Goal: Transaction & Acquisition: Purchase product/service

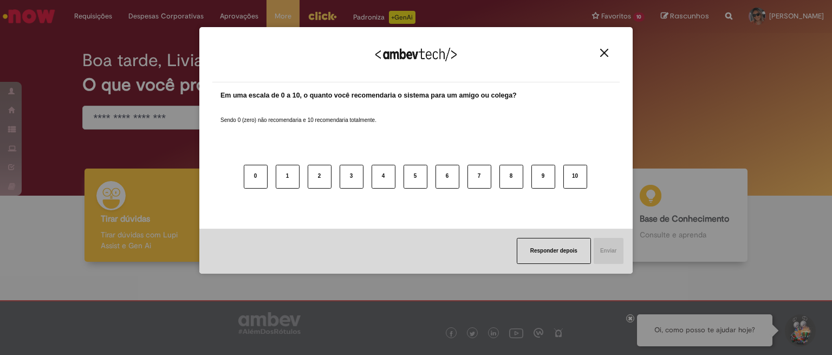
click at [188, 121] on div "Agradecemos seu feedback! Em uma escala de 0 a 10, o quanto você recomendaria o…" at bounding box center [416, 177] width 832 height 355
click at [609, 47] on div "Agradecemos seu feedback!" at bounding box center [415, 61] width 407 height 42
click at [601, 53] on img "Close" at bounding box center [604, 53] width 8 height 8
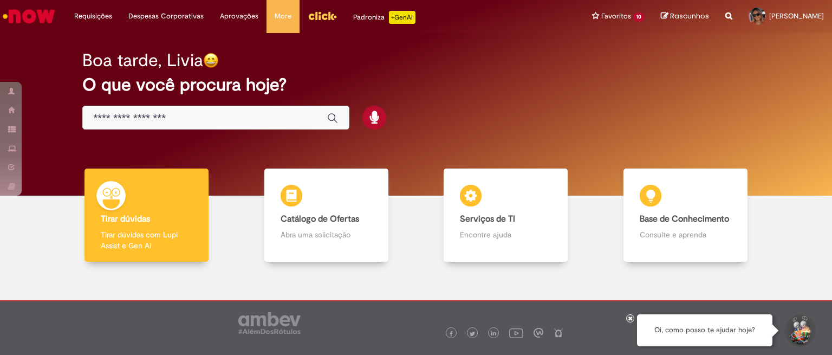
click at [205, 127] on div "Global" at bounding box center [215, 118] width 267 height 24
click at [205, 122] on input "Basta digitar aqui" at bounding box center [205, 118] width 223 height 12
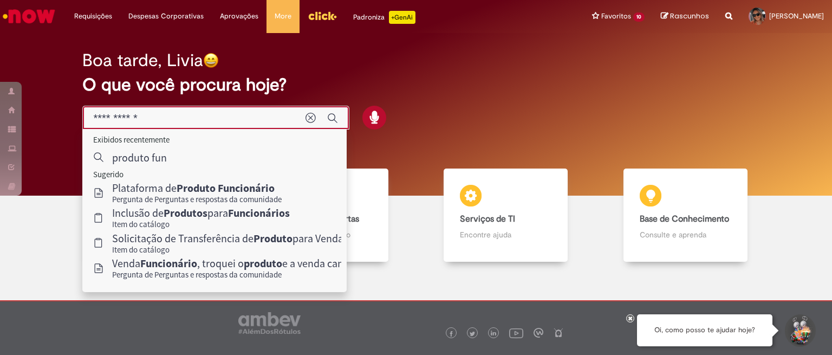
drag, startPoint x: 205, startPoint y: 116, endPoint x: 42, endPoint y: 120, distance: 163.0
click at [42, 120] on div "Boa tarde, Livia O que você procura hoje?" at bounding box center [415, 114] width 815 height 162
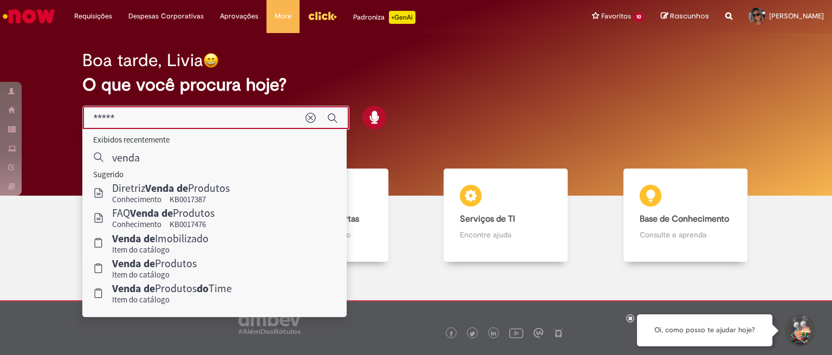
type input "*****"
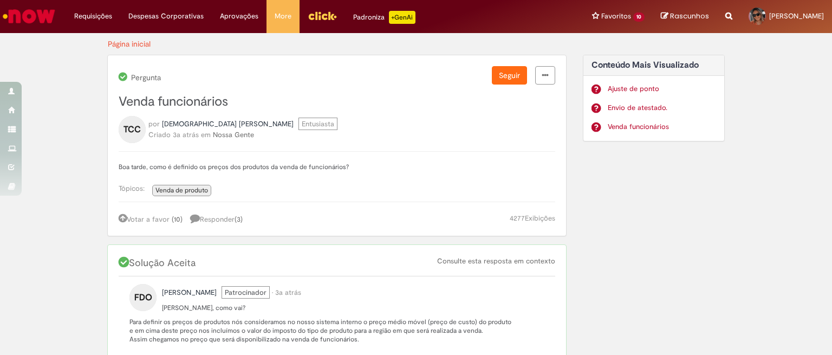
click at [607, 127] on link "Venda funcionários" at bounding box center [661, 127] width 109 height 10
click at [25, 13] on img "Ir para a Homepage" at bounding box center [29, 16] width 56 height 22
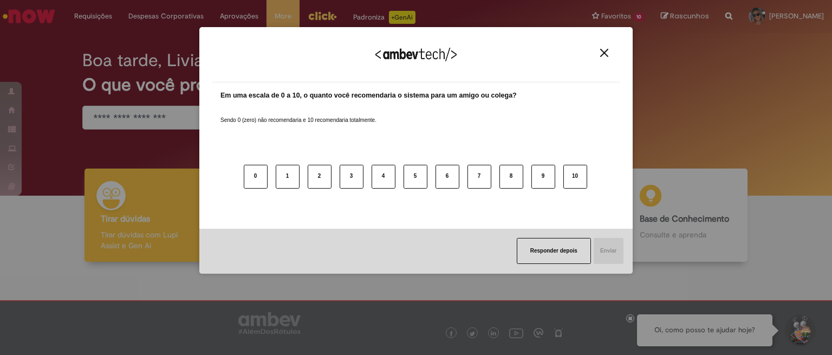
click at [246, 116] on label "Sendo 0 (zero) não recomendaria e 10 recomendaria totalmente." at bounding box center [298, 113] width 156 height 21
click at [600, 54] on img "Close" at bounding box center [604, 53] width 8 height 8
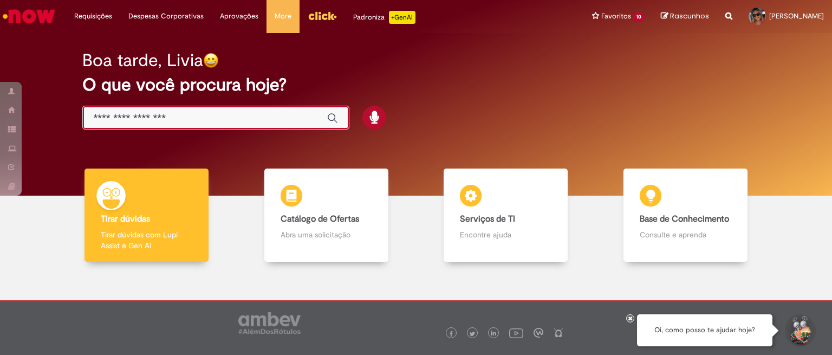
click at [211, 118] on input "Basta digitar aqui" at bounding box center [205, 118] width 223 height 12
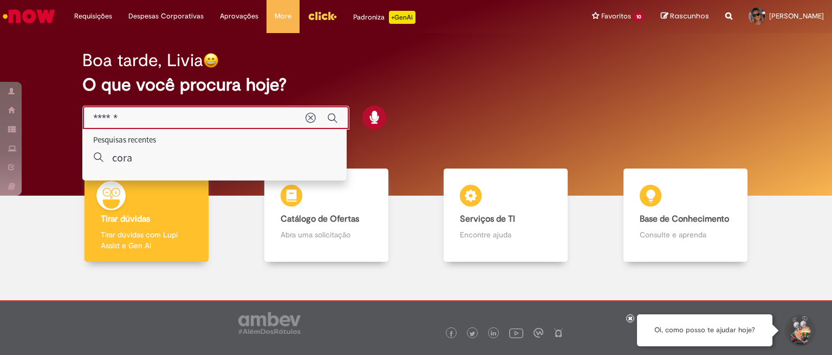
type input "*******"
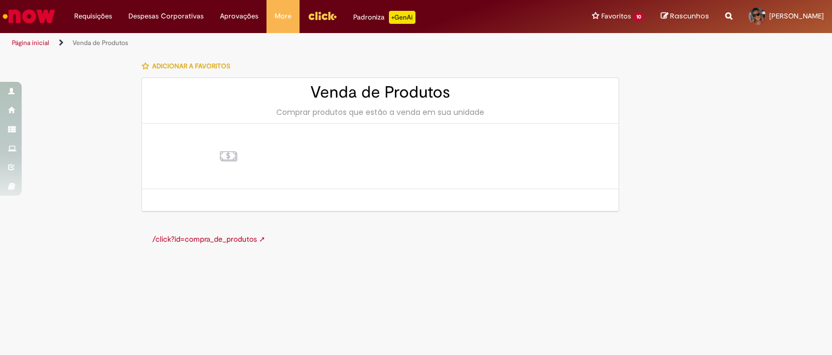
click at [210, 240] on link "/click?id=compra_de_produtos ➚" at bounding box center [208, 239] width 113 height 10
click at [22, 12] on img "Ir para a Homepage" at bounding box center [29, 16] width 56 height 22
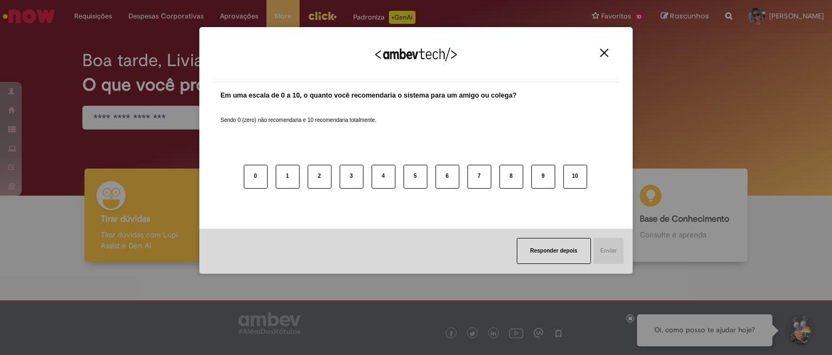
click at [604, 54] on img "Close" at bounding box center [604, 53] width 8 height 8
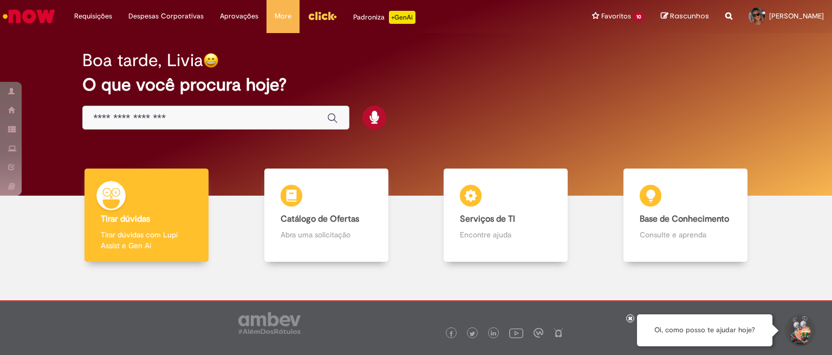
click at [170, 115] on input "Basta digitar aqui" at bounding box center [205, 118] width 223 height 12
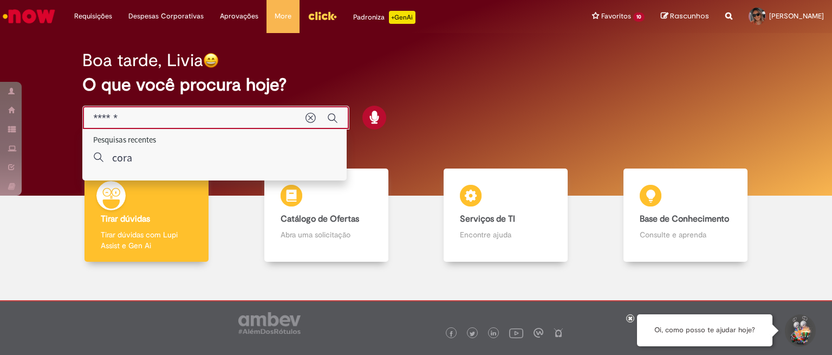
type input "*******"
